Goal: Download file/media

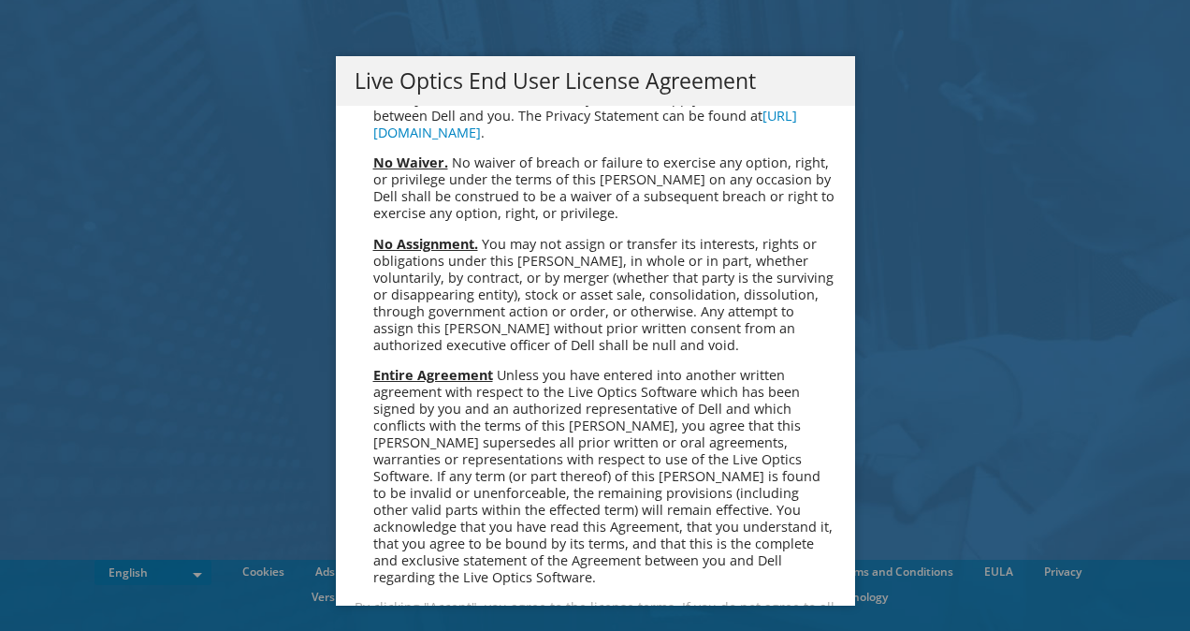
scroll to position [7074, 0]
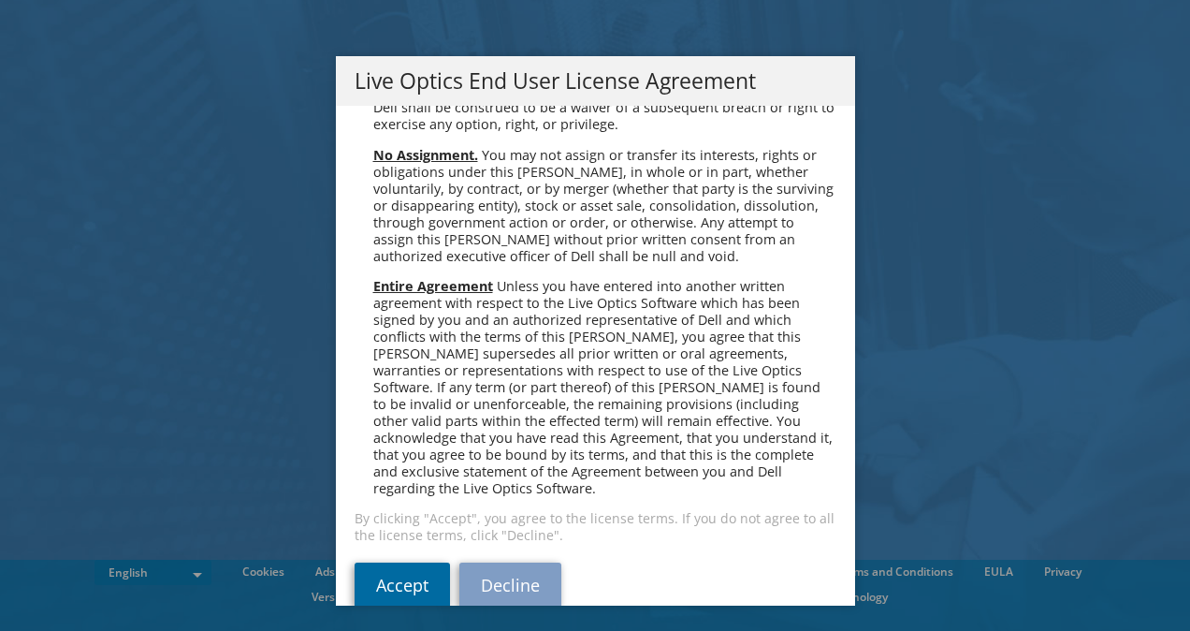
click at [393, 562] on link "Accept" at bounding box center [402, 584] width 95 height 45
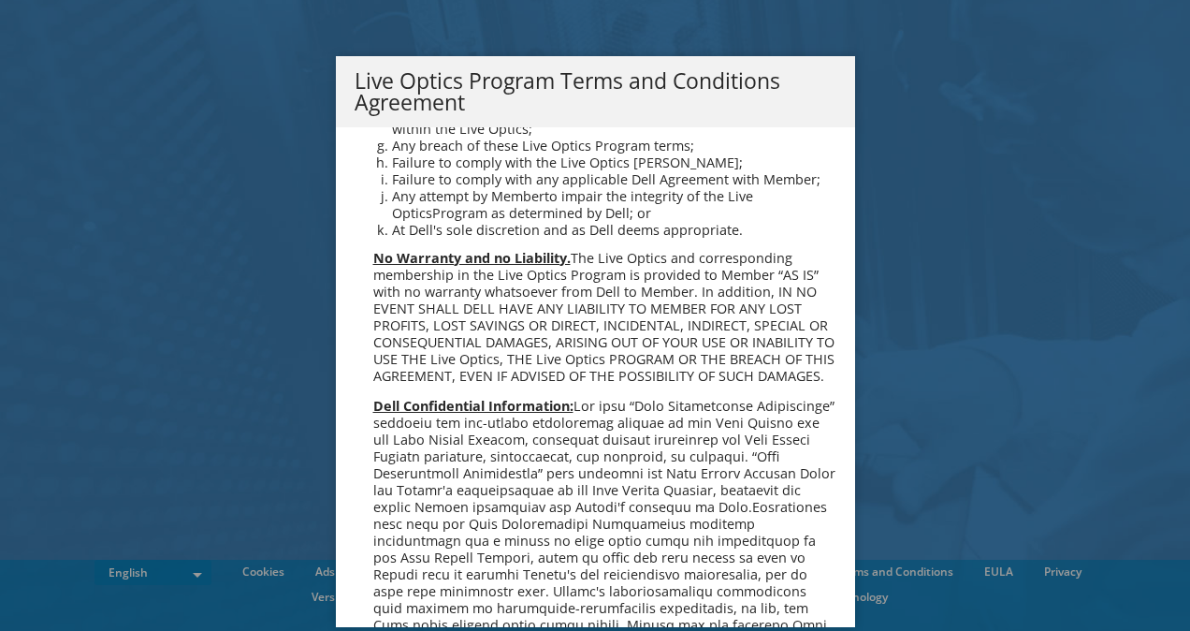
scroll to position [1340, 0]
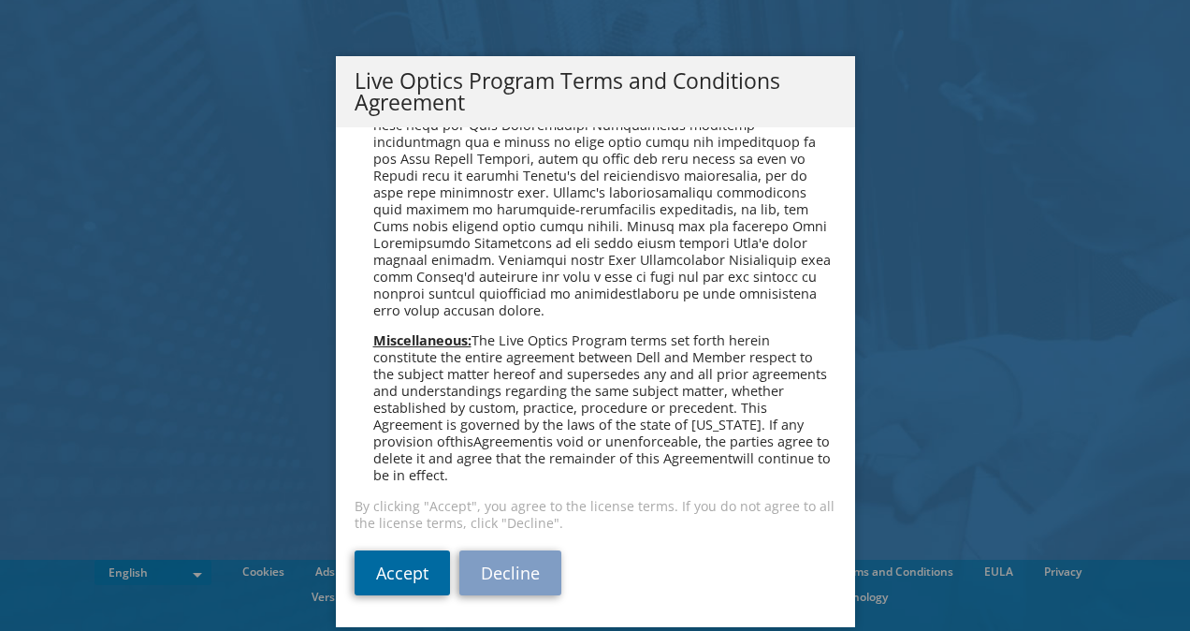
click at [432, 571] on link "Accept" at bounding box center [402, 572] width 95 height 45
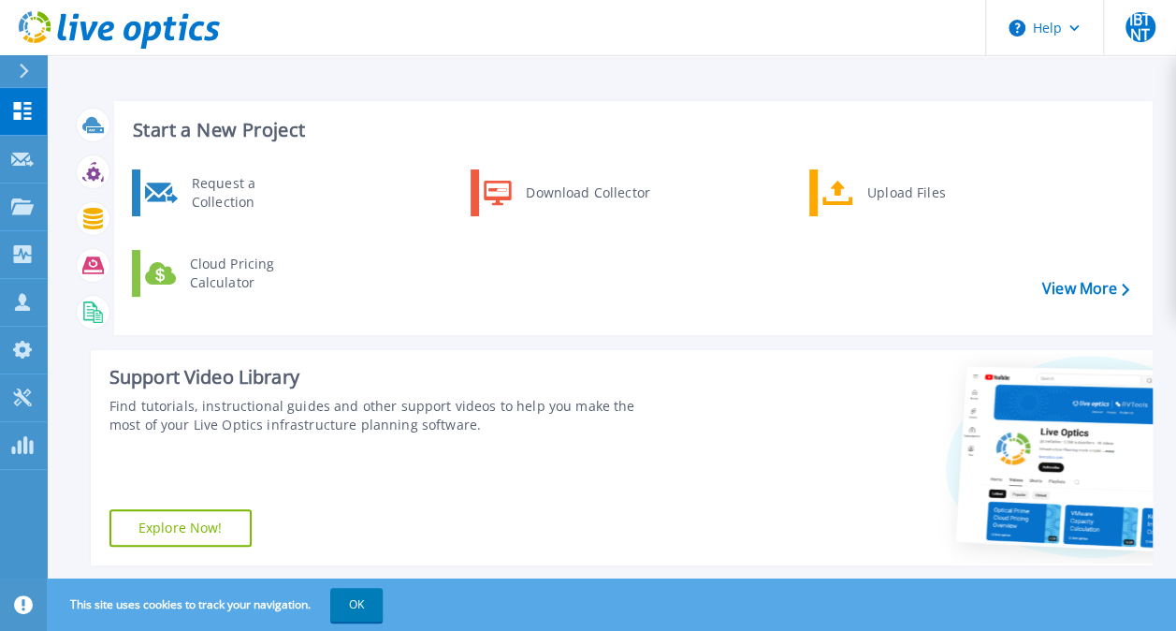
click at [468, 526] on div "Support Video Library Find tutorials, instructional guides and other support vi…" at bounding box center [376, 457] width 571 height 215
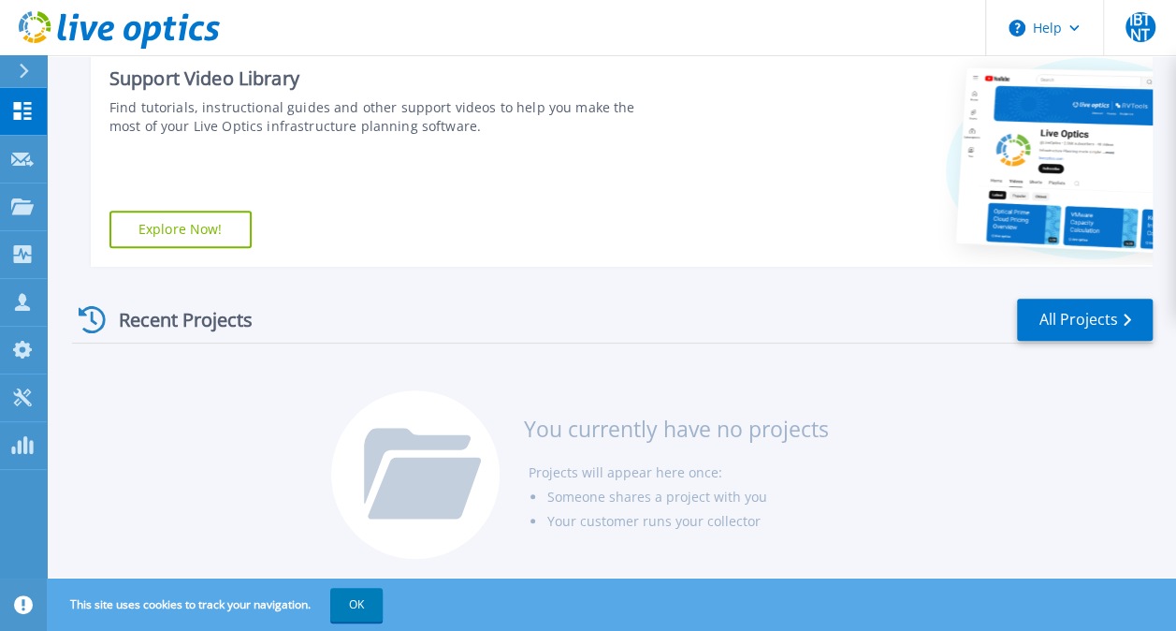
scroll to position [301, 0]
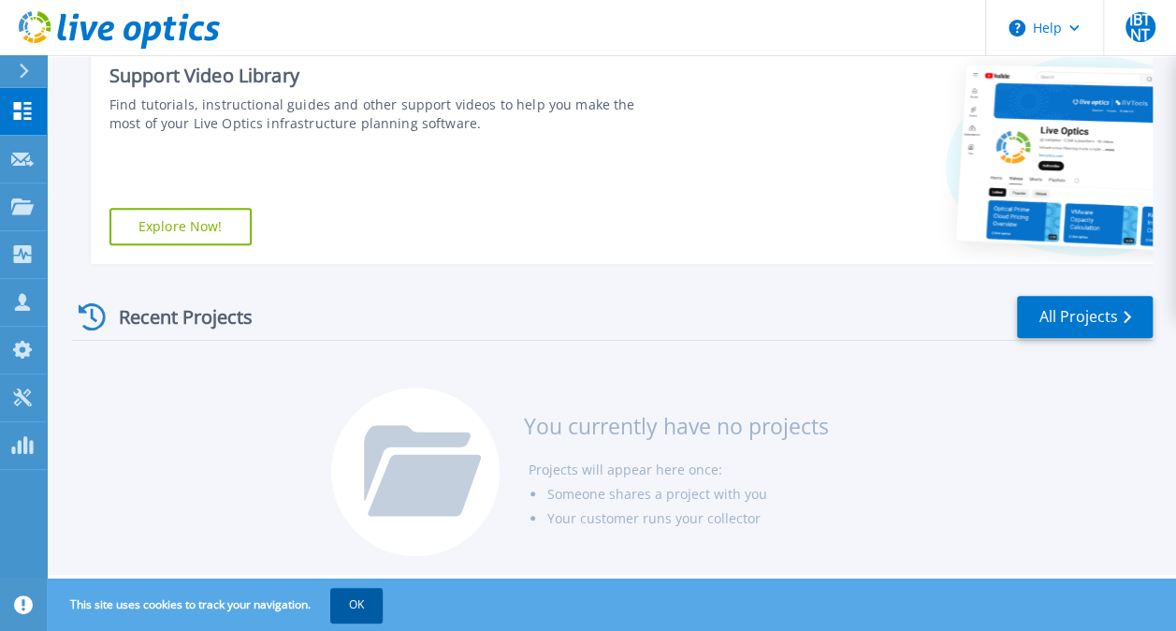
click at [363, 606] on button "OK" at bounding box center [356, 605] width 52 height 34
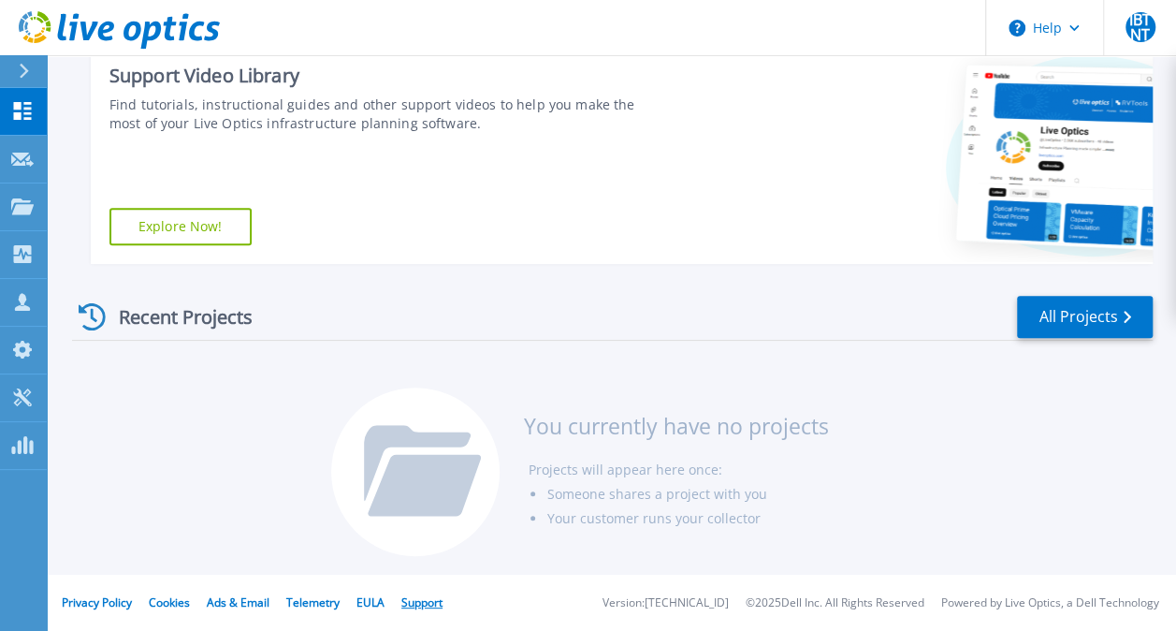
click at [424, 603] on link "Support" at bounding box center [421, 602] width 41 height 16
click at [539, 283] on div "Recent Projects All Projects You currently have no projects Projects will appea…" at bounding box center [612, 427] width 1081 height 296
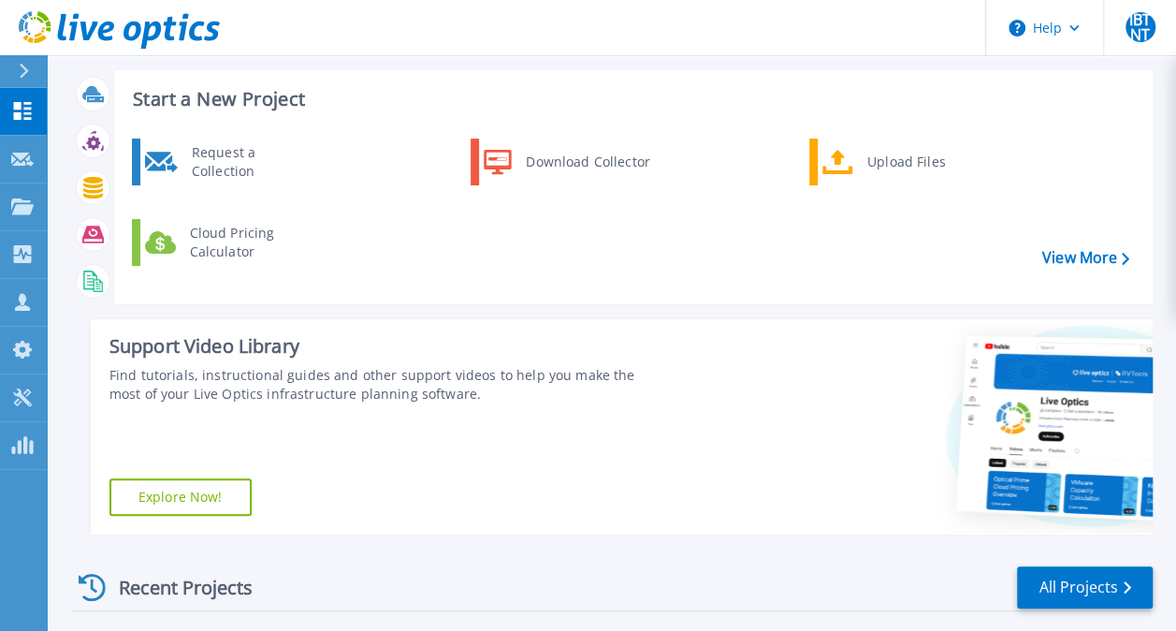
scroll to position [0, 0]
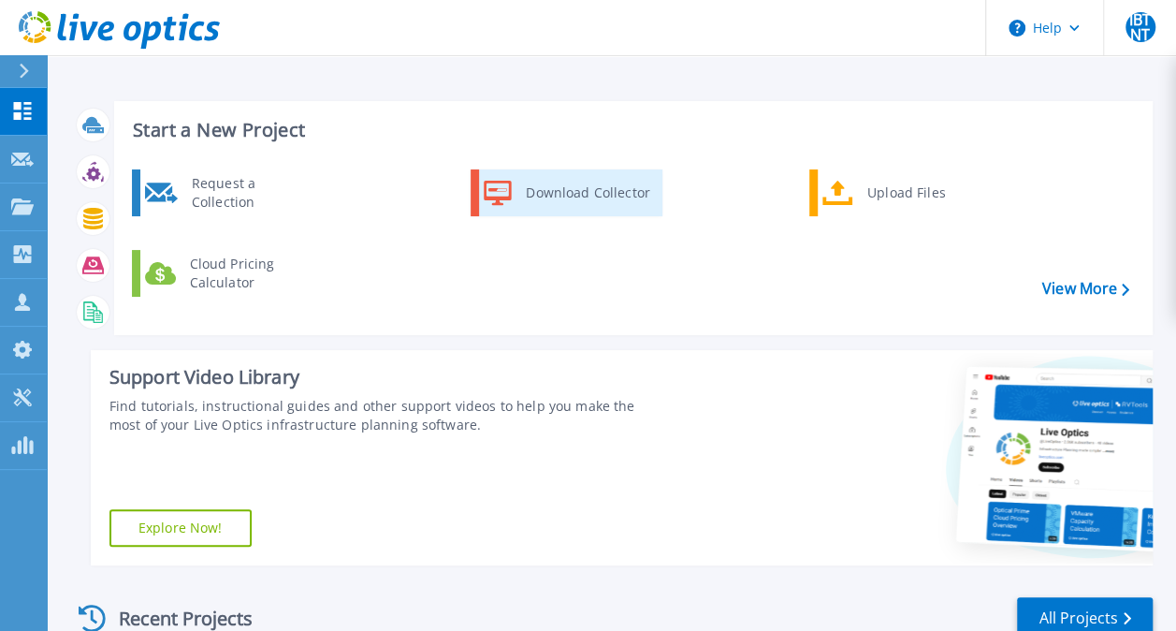
click at [556, 195] on div "Download Collector" at bounding box center [586, 192] width 141 height 37
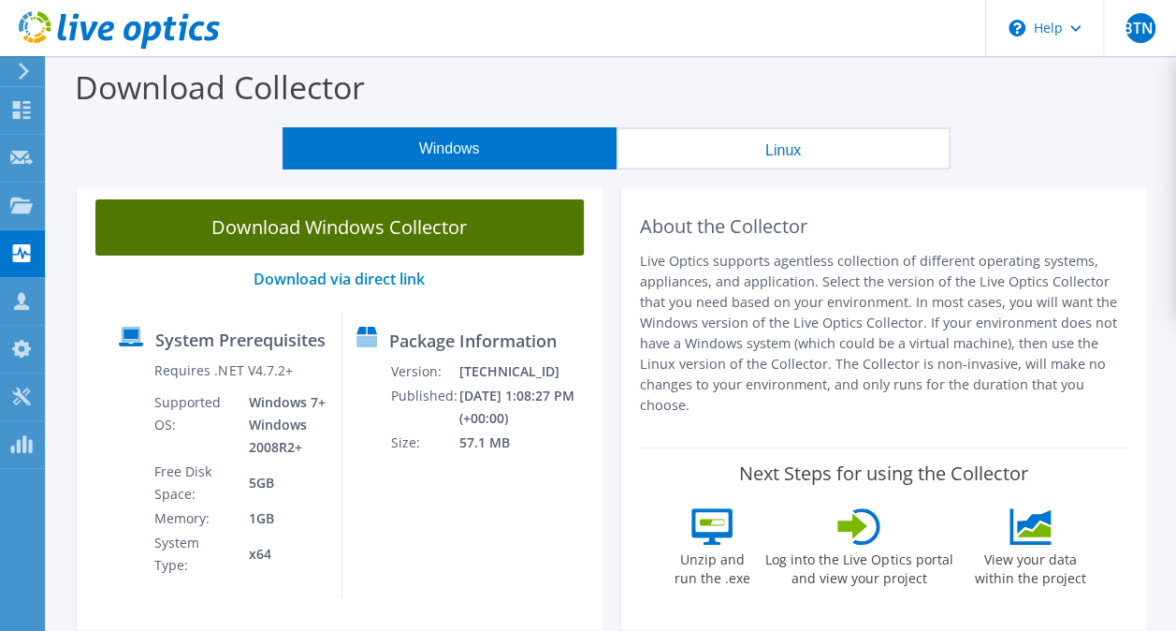
click at [355, 235] on link "Download Windows Collector" at bounding box center [339, 227] width 488 height 56
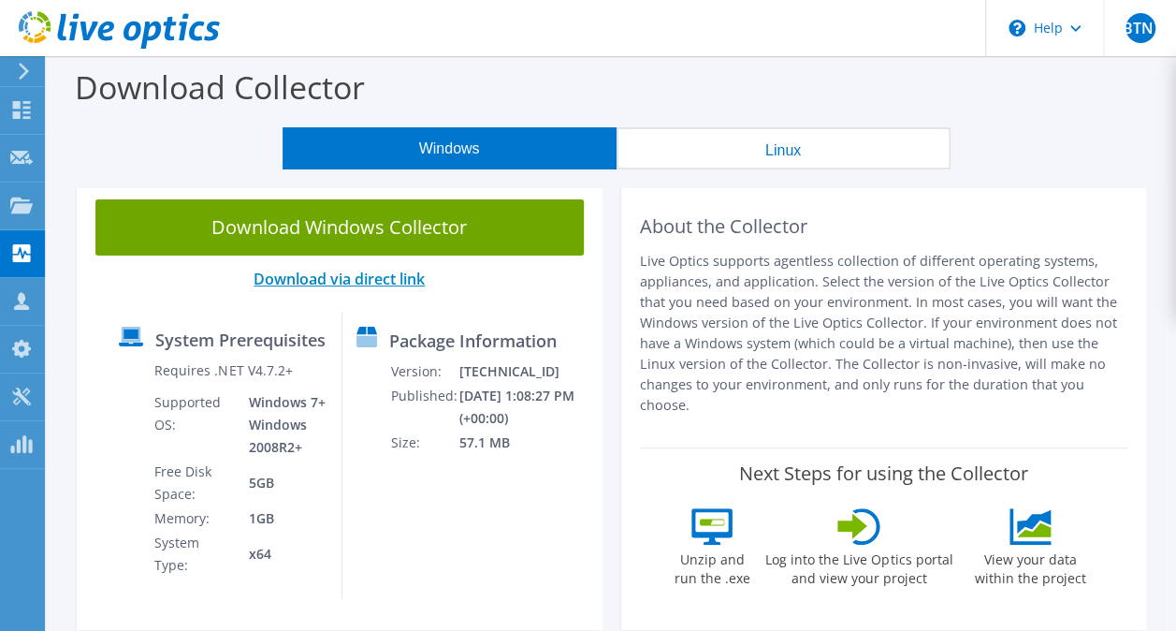
click at [334, 274] on link "Download via direct link" at bounding box center [339, 278] width 171 height 21
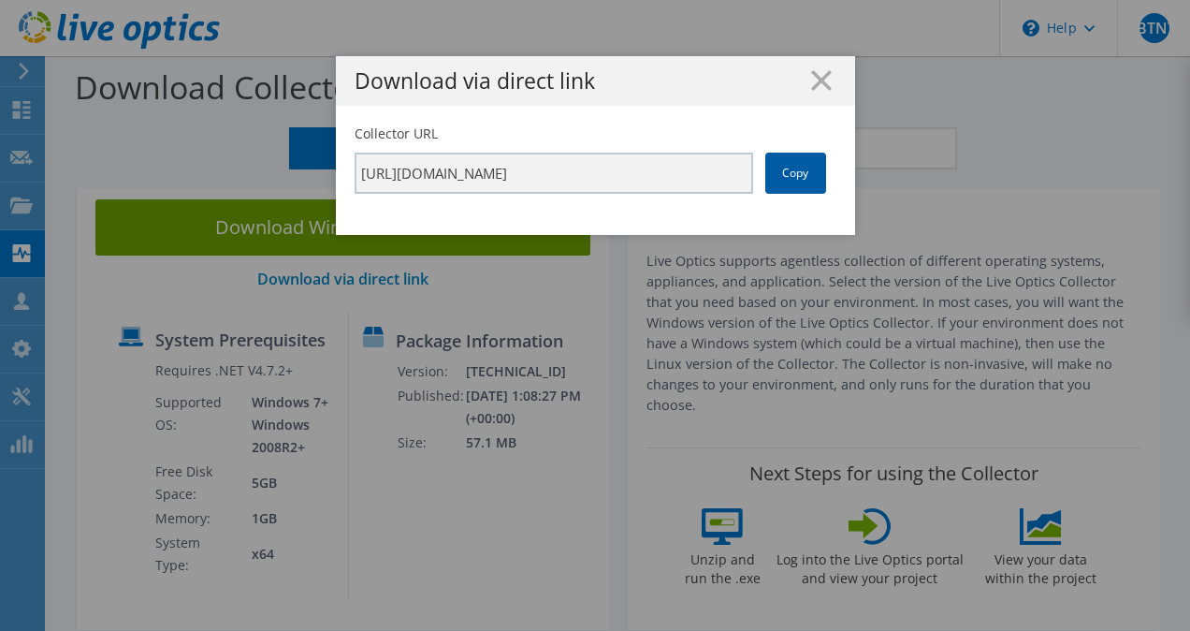
click at [778, 180] on link "Copy" at bounding box center [795, 172] width 61 height 41
click at [823, 81] on icon at bounding box center [821, 80] width 21 height 21
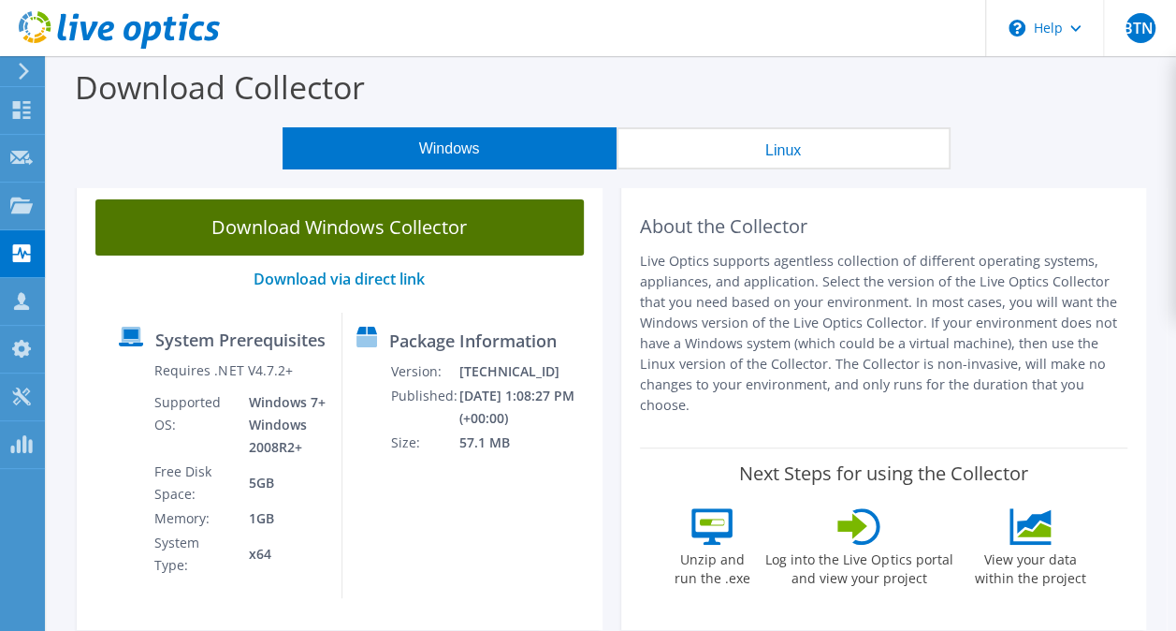
click at [378, 239] on link "Download Windows Collector" at bounding box center [339, 227] width 488 height 56
